Goal: Task Accomplishment & Management: Manage account settings

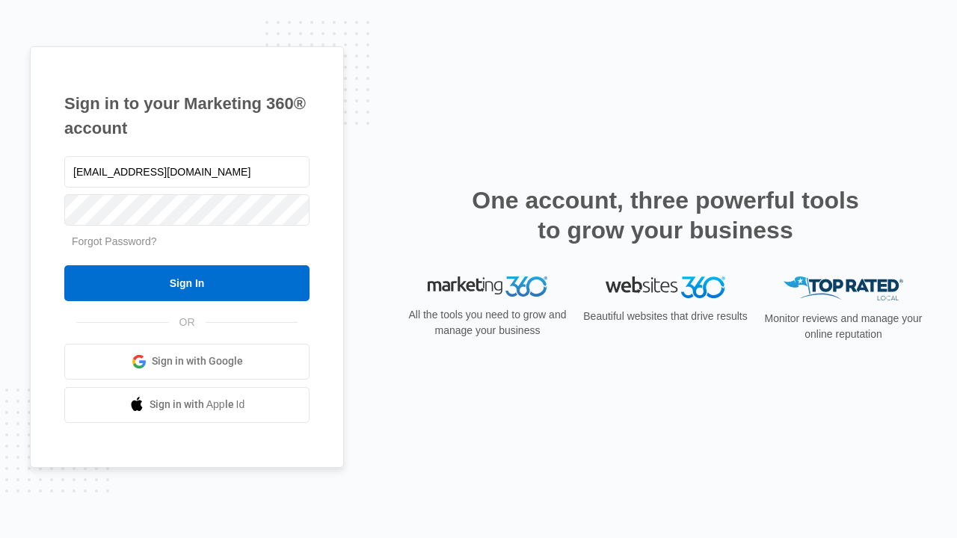
type input "[EMAIL_ADDRESS][DOMAIN_NAME]"
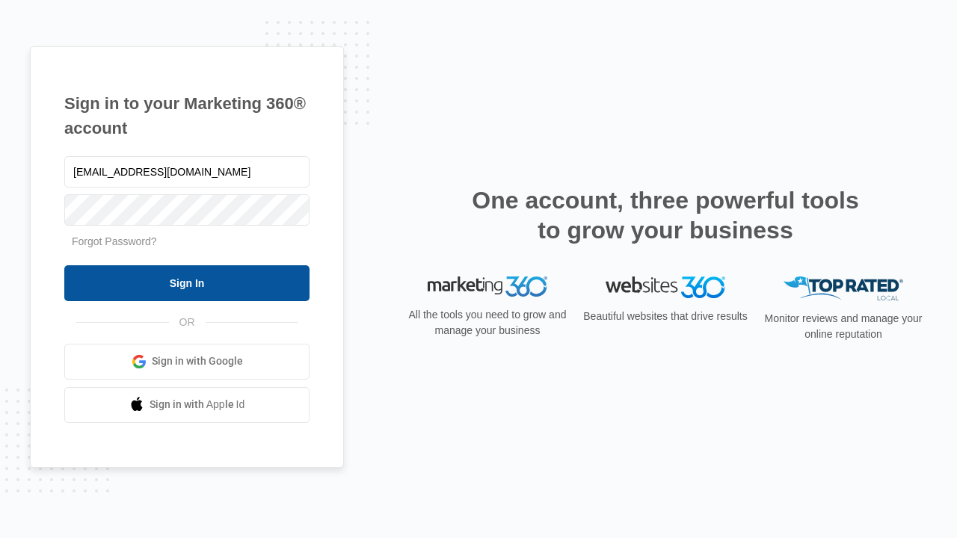
click at [187, 283] on input "Sign In" at bounding box center [186, 283] width 245 height 36
